Goal: Task Accomplishment & Management: Manage account settings

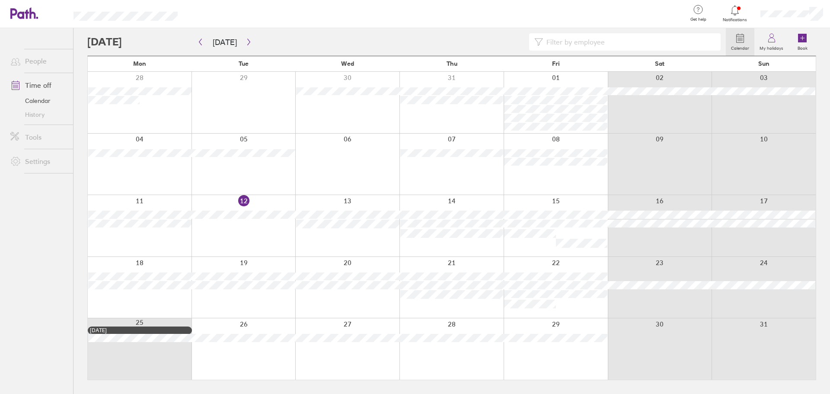
click at [442, 304] on div at bounding box center [452, 287] width 104 height 61
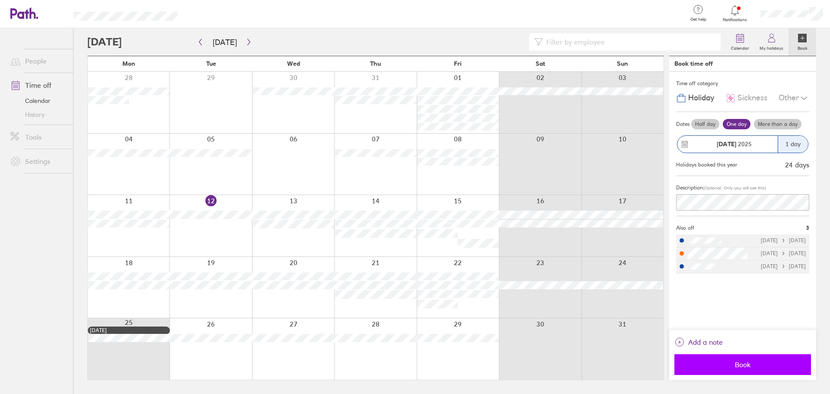
click at [777, 362] on span "Book" at bounding box center [743, 365] width 125 height 8
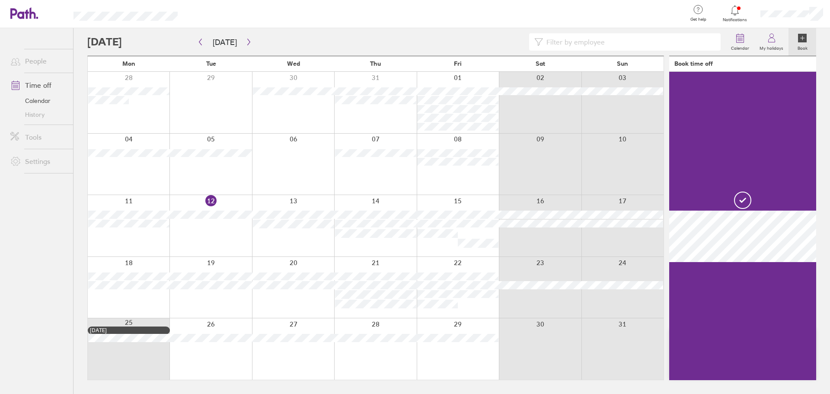
click at [486, 365] on div at bounding box center [458, 348] width 82 height 61
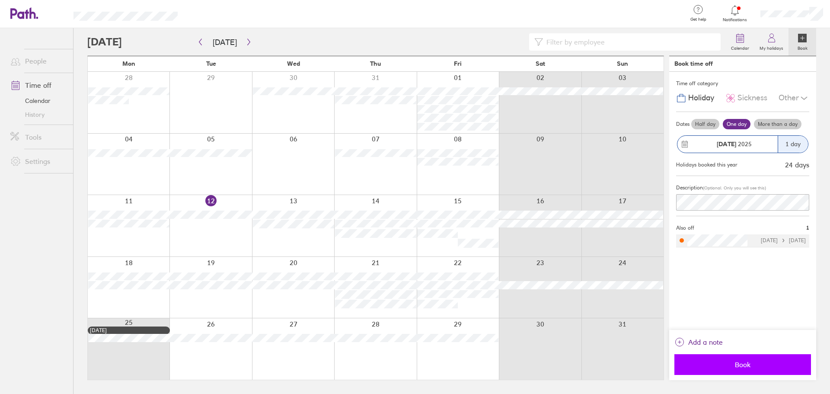
click at [761, 363] on span "Book" at bounding box center [743, 365] width 125 height 8
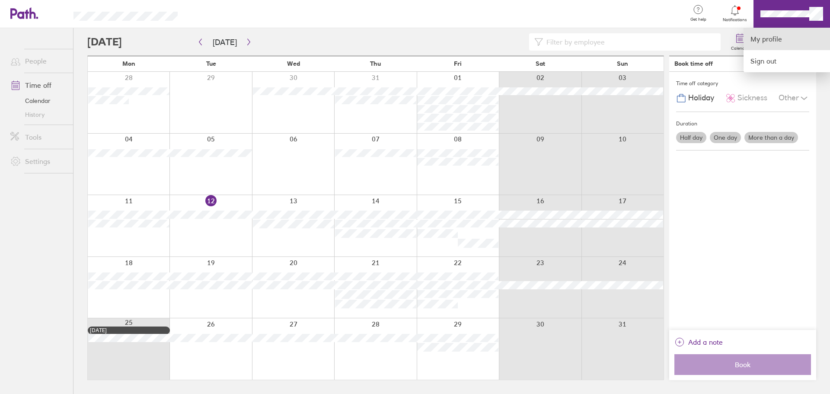
click at [775, 37] on link "My profile" at bounding box center [787, 39] width 87 height 22
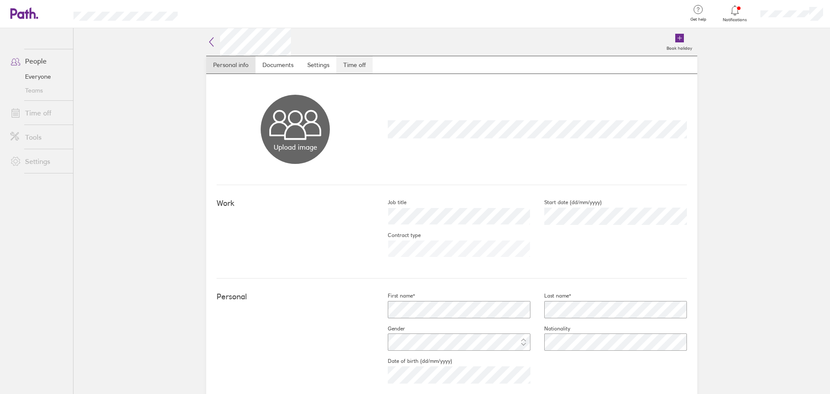
click at [344, 66] on link "Time off" at bounding box center [354, 64] width 36 height 17
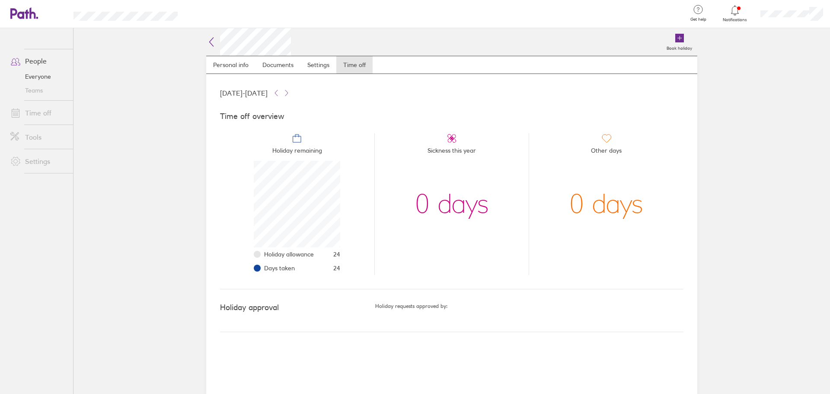
scroll to position [87, 87]
